Goal: Register for event/course

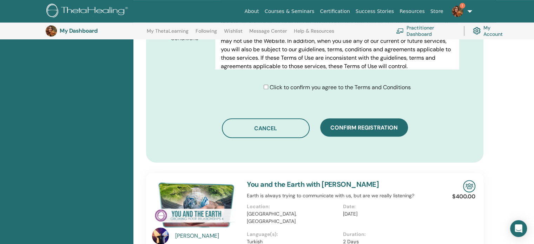
scroll to position [397, 0]
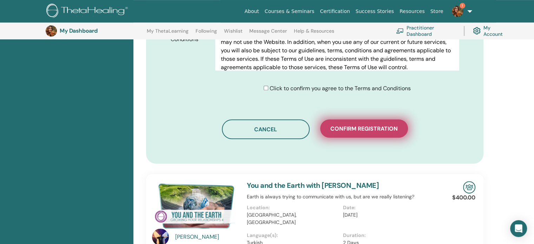
click at [333, 128] on span "Confirm registration" at bounding box center [363, 128] width 67 height 7
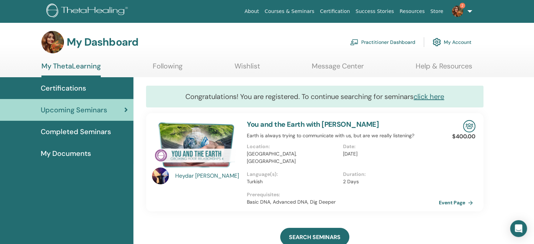
click at [452, 14] on img at bounding box center [457, 11] width 11 height 11
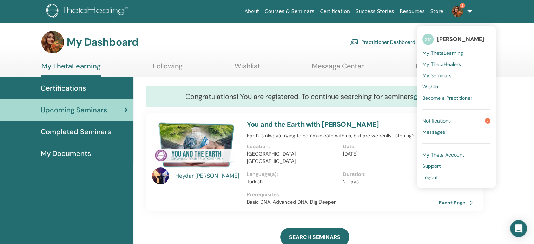
click at [428, 119] on span "Notifications" at bounding box center [436, 121] width 28 height 6
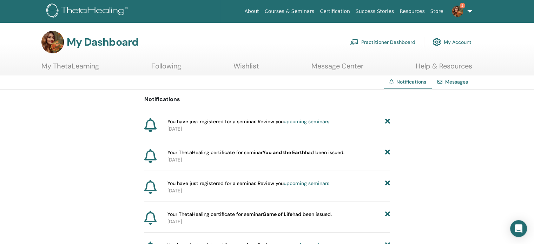
click at [66, 66] on link "My ThetaLearning" at bounding box center [70, 69] width 58 height 14
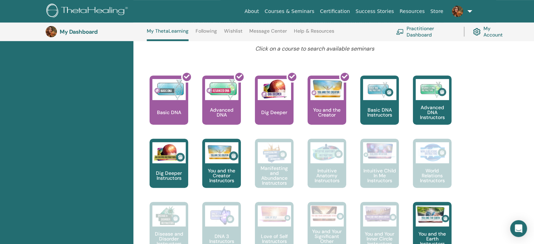
scroll to position [260, 0]
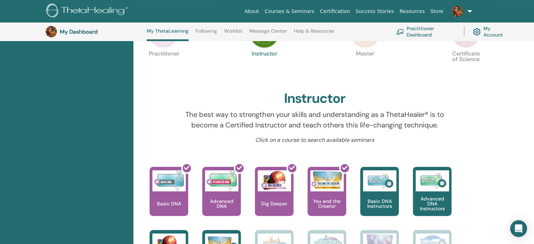
drag, startPoint x: 535, startPoint y: 18, endPoint x: 517, endPoint y: 52, distance: 39.1
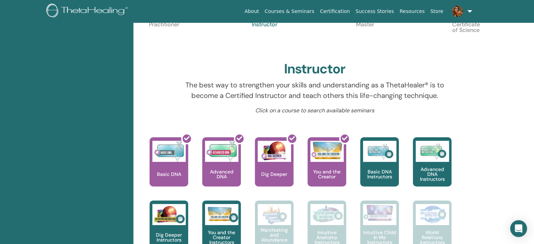
scroll to position [0, 0]
